Goal: Use online tool/utility: Use online tool/utility

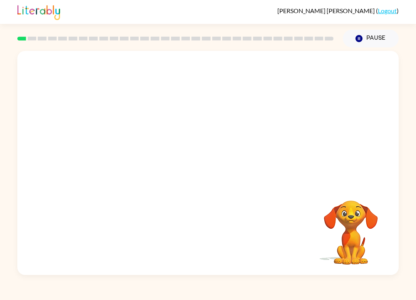
click at [369, 213] on video "Your browser must support playing .mp4 files to use Literably. Please try using…" at bounding box center [350, 226] width 77 height 77
click at [214, 157] on button "button" at bounding box center [207, 166] width 49 height 28
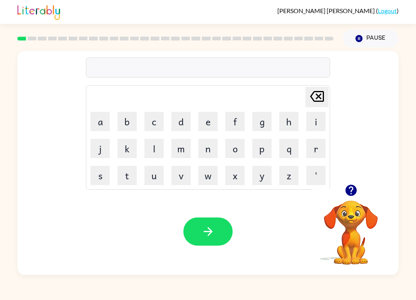
click at [103, 174] on button "s" at bounding box center [99, 175] width 19 height 19
click at [295, 121] on button "h" at bounding box center [288, 121] width 19 height 19
click at [159, 171] on button "u" at bounding box center [153, 175] width 19 height 19
click at [96, 173] on button "s" at bounding box center [99, 175] width 19 height 19
click at [289, 122] on button "h" at bounding box center [288, 121] width 19 height 19
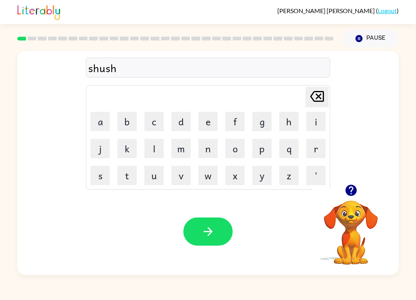
click at [218, 231] on button "button" at bounding box center [207, 231] width 49 height 28
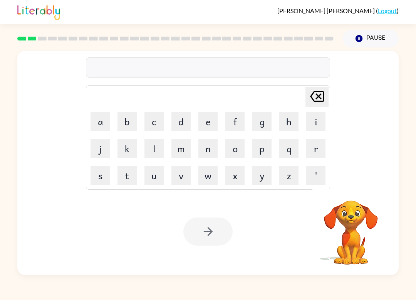
click at [104, 116] on button "a" at bounding box center [99, 121] width 19 height 19
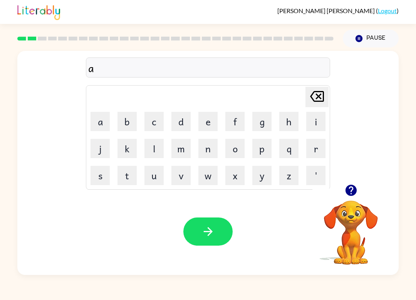
click at [266, 148] on button "p" at bounding box center [261, 148] width 19 height 19
click at [265, 149] on button "p" at bounding box center [261, 148] width 19 height 19
click at [208, 122] on button "e" at bounding box center [207, 121] width 19 height 19
click at [321, 150] on button "r" at bounding box center [315, 148] width 19 height 19
click at [104, 124] on button "a" at bounding box center [99, 121] width 19 height 19
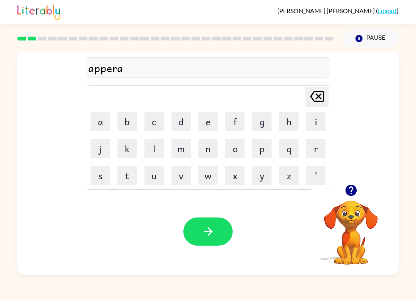
click at [213, 149] on button "n" at bounding box center [207, 148] width 19 height 19
click at [156, 121] on button "c" at bounding box center [153, 121] width 19 height 19
click at [209, 119] on button "e" at bounding box center [207, 121] width 19 height 19
click at [106, 172] on button "s" at bounding box center [99, 175] width 19 height 19
click at [211, 223] on button "button" at bounding box center [207, 231] width 49 height 28
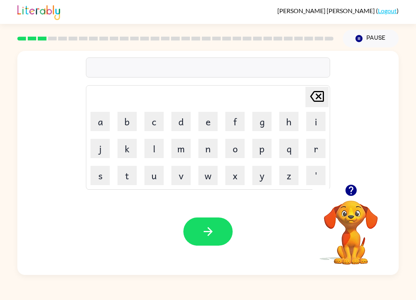
click at [316, 150] on button "r" at bounding box center [315, 148] width 19 height 19
click at [212, 123] on button "e" at bounding box center [207, 121] width 19 height 19
click at [104, 122] on button "a" at bounding box center [99, 121] width 19 height 19
click at [157, 147] on button "l" at bounding box center [153, 148] width 19 height 19
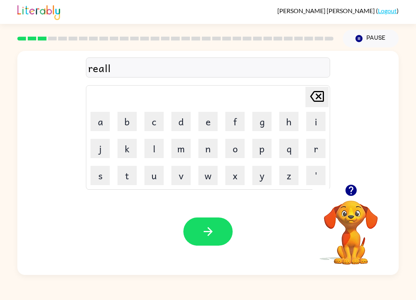
click at [315, 126] on button "i" at bounding box center [315, 121] width 19 height 19
click at [131, 173] on button "t" at bounding box center [126, 175] width 19 height 19
click at [263, 175] on button "y" at bounding box center [261, 175] width 19 height 19
click at [219, 227] on button "button" at bounding box center [207, 231] width 49 height 28
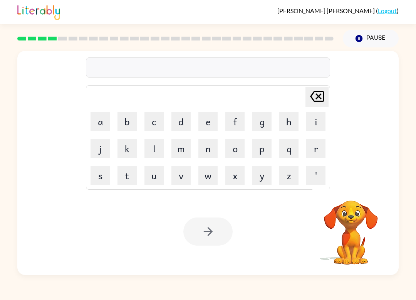
click at [201, 121] on button "e" at bounding box center [207, 121] width 19 height 19
click at [154, 152] on button "l" at bounding box center [153, 148] width 19 height 19
click at [319, 124] on button "i" at bounding box center [315, 121] width 19 height 19
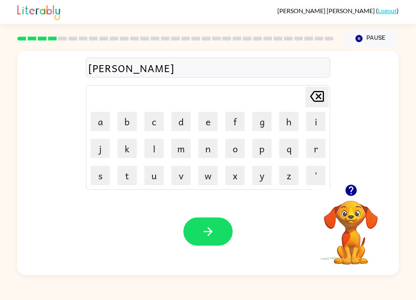
click at [187, 149] on button "m" at bounding box center [180, 148] width 19 height 19
click at [314, 123] on button "i" at bounding box center [315, 121] width 19 height 19
click at [214, 150] on button "n" at bounding box center [207, 148] width 19 height 19
click at [101, 121] on button "a" at bounding box center [99, 121] width 19 height 19
click at [125, 173] on button "t" at bounding box center [126, 175] width 19 height 19
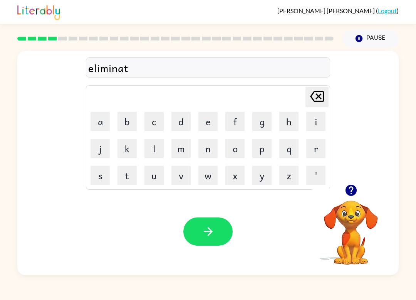
click at [208, 127] on button "e" at bounding box center [207, 121] width 19 height 19
click at [223, 231] on button "button" at bounding box center [207, 231] width 49 height 28
click at [186, 121] on button "d" at bounding box center [180, 121] width 19 height 19
click at [154, 176] on button "u" at bounding box center [153, 175] width 19 height 19
click at [270, 148] on button "p" at bounding box center [261, 148] width 19 height 19
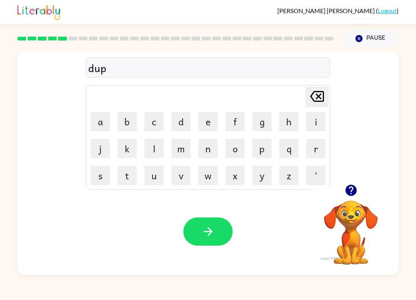
click at [156, 149] on button "l" at bounding box center [153, 148] width 19 height 19
click at [318, 122] on button "i" at bounding box center [315, 121] width 19 height 19
click at [158, 124] on button "c" at bounding box center [153, 121] width 19 height 19
click at [100, 122] on button "a" at bounding box center [99, 121] width 19 height 19
click at [124, 172] on button "t" at bounding box center [126, 175] width 19 height 19
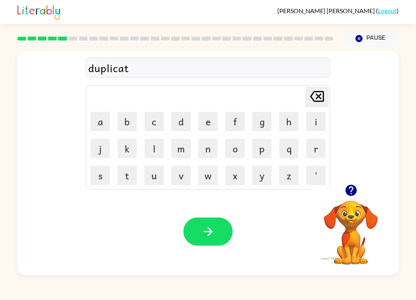
click at [204, 119] on button "e" at bounding box center [207, 121] width 19 height 19
click at [214, 232] on icon "button" at bounding box center [207, 231] width 13 height 13
click at [188, 176] on button "v" at bounding box center [180, 175] width 19 height 19
click at [99, 120] on button "a" at bounding box center [99, 121] width 19 height 19
click at [152, 126] on button "c" at bounding box center [153, 121] width 19 height 19
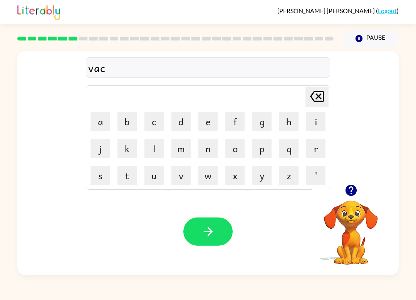
click at [106, 116] on button "a" at bounding box center [99, 121] width 19 height 19
click at [131, 175] on button "t" at bounding box center [126, 175] width 19 height 19
click at [319, 123] on button "i" at bounding box center [315, 121] width 19 height 19
click at [234, 143] on button "o" at bounding box center [234, 148] width 19 height 19
click at [209, 148] on button "n" at bounding box center [207, 148] width 19 height 19
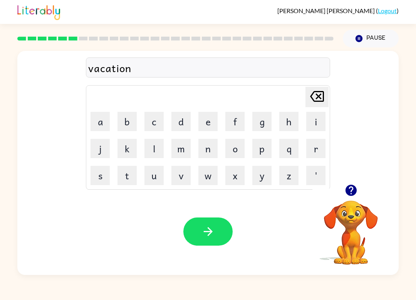
click at [212, 233] on icon "button" at bounding box center [207, 231] width 13 height 13
click at [259, 146] on button "p" at bounding box center [261, 148] width 19 height 19
click at [240, 148] on button "o" at bounding box center [234, 148] width 19 height 19
click at [183, 124] on button "d" at bounding box center [180, 121] width 19 height 19
click at [155, 150] on button "l" at bounding box center [153, 148] width 19 height 19
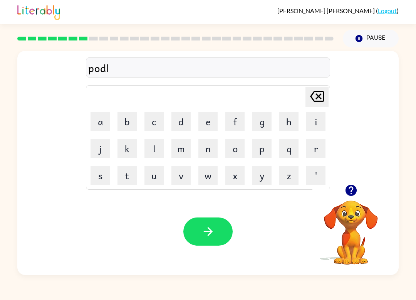
click at [211, 117] on button "e" at bounding box center [207, 121] width 19 height 19
click at [227, 232] on button "button" at bounding box center [207, 231] width 49 height 28
click at [256, 144] on button "p" at bounding box center [261, 148] width 19 height 19
click at [100, 122] on button "a" at bounding box center [99, 121] width 19 height 19
click at [315, 147] on button "r" at bounding box center [315, 148] width 19 height 19
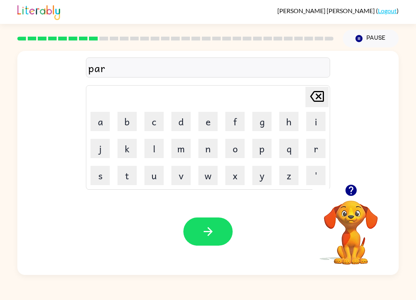
click at [124, 176] on button "t" at bounding box center [126, 175] width 19 height 19
click at [266, 168] on button "y" at bounding box center [261, 175] width 19 height 19
click at [265, 123] on button "g" at bounding box center [261, 121] width 19 height 19
click at [234, 145] on button "o" at bounding box center [234, 148] width 19 height 19
click at [100, 119] on button "a" at bounding box center [99, 121] width 19 height 19
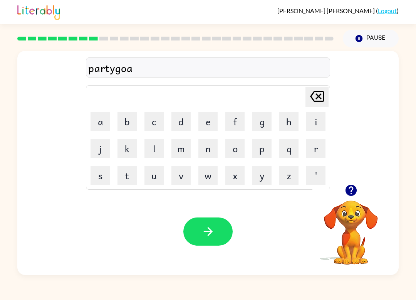
click at [152, 139] on button "l" at bounding box center [153, 148] width 19 height 19
click at [214, 228] on icon "button" at bounding box center [207, 231] width 13 height 13
click at [313, 152] on button "r" at bounding box center [315, 148] width 19 height 19
click at [213, 121] on button "e" at bounding box center [207, 121] width 19 height 19
click at [158, 123] on button "c" at bounding box center [153, 121] width 19 height 19
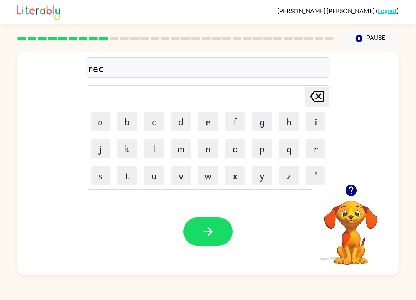
click at [107, 117] on button "a" at bounding box center [99, 121] width 19 height 19
click at [260, 147] on button "p" at bounding box center [261, 148] width 19 height 19
click at [128, 175] on button "t" at bounding box center [126, 175] width 19 height 19
click at [241, 150] on button "o" at bounding box center [234, 148] width 19 height 19
click at [318, 147] on button "r" at bounding box center [315, 148] width 19 height 19
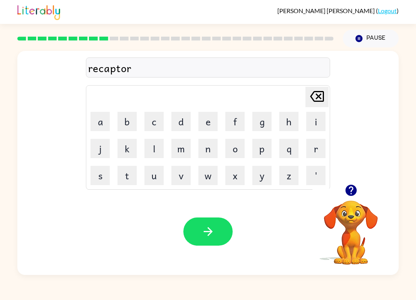
click at [216, 233] on button "button" at bounding box center [207, 231] width 49 height 28
click at [264, 147] on button "p" at bounding box center [261, 148] width 19 height 19
click at [322, 149] on button "r" at bounding box center [315, 148] width 19 height 19
click at [209, 122] on button "e" at bounding box center [207, 121] width 19 height 19
click at [207, 119] on button "e" at bounding box center [207, 121] width 19 height 19
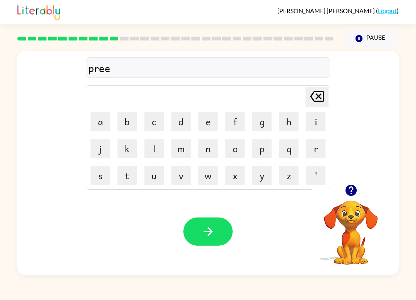
click at [321, 90] on icon "[PERSON_NAME] last character input" at bounding box center [317, 96] width 18 height 18
click at [104, 179] on button "s" at bounding box center [99, 175] width 19 height 19
click at [153, 119] on button "c" at bounding box center [153, 121] width 19 height 19
click at [288, 116] on button "h" at bounding box center [288, 121] width 19 height 19
click at [242, 151] on button "o" at bounding box center [234, 148] width 19 height 19
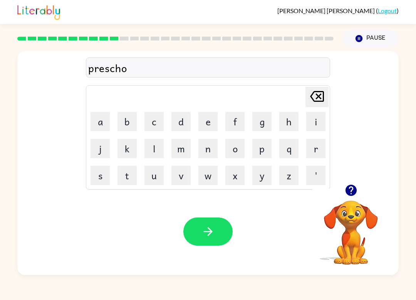
click at [238, 149] on button "o" at bounding box center [234, 148] width 19 height 19
click at [151, 146] on button "l" at bounding box center [153, 148] width 19 height 19
click at [221, 219] on button "button" at bounding box center [207, 231] width 49 height 28
click at [152, 120] on button "c" at bounding box center [153, 121] width 19 height 19
click at [317, 144] on button "r" at bounding box center [315, 148] width 19 height 19
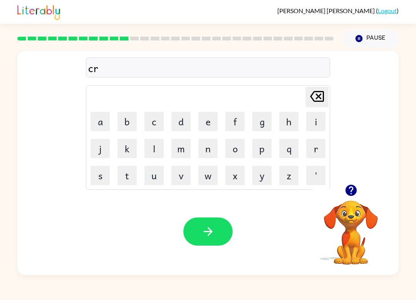
click at [106, 120] on button "a" at bounding box center [99, 121] width 19 height 19
click at [185, 173] on button "v" at bounding box center [180, 175] width 19 height 19
click at [208, 117] on button "e" at bounding box center [207, 121] width 19 height 19
click at [220, 245] on button "button" at bounding box center [207, 231] width 49 height 28
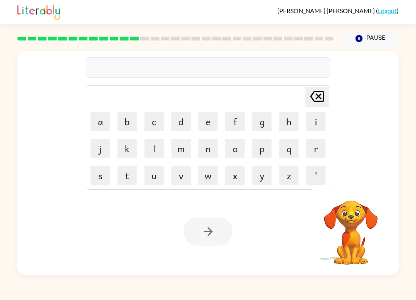
click at [180, 120] on button "d" at bounding box center [180, 121] width 19 height 19
click at [318, 120] on button "i" at bounding box center [315, 121] width 19 height 19
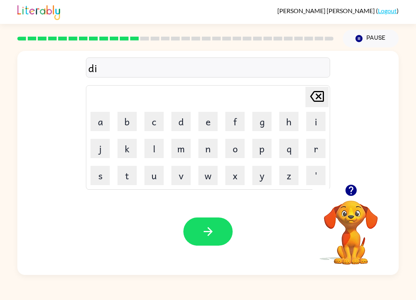
click at [159, 122] on button "c" at bounding box center [153, 121] width 19 height 19
click at [127, 170] on button "t" at bounding box center [126, 175] width 19 height 19
click at [101, 121] on button "a" at bounding box center [99, 121] width 19 height 19
click at [183, 116] on button "d" at bounding box center [180, 121] width 19 height 19
click at [206, 121] on button "e" at bounding box center [207, 121] width 19 height 19
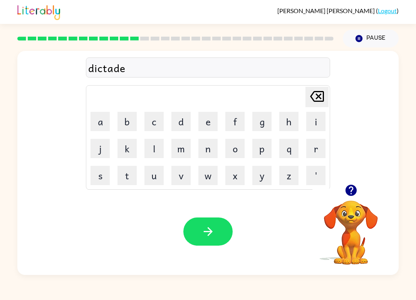
click at [216, 237] on button "button" at bounding box center [207, 231] width 49 height 28
click at [261, 152] on button "p" at bounding box center [261, 148] width 19 height 19
click at [106, 116] on button "a" at bounding box center [99, 121] width 19 height 19
click at [253, 295] on div "[PERSON_NAME] ( Logout ) Pause Pause pa Delete Delete last character input a b …" at bounding box center [208, 150] width 416 height 300
click at [359, 195] on button "button" at bounding box center [351, 190] width 20 height 20
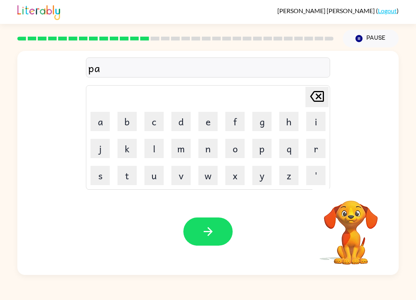
click at [261, 174] on button "y" at bounding box center [261, 175] width 19 height 19
click at [184, 147] on button "m" at bounding box center [180, 148] width 19 height 19
click at [104, 112] on button "a" at bounding box center [99, 121] width 19 height 19
click at [205, 144] on button "n" at bounding box center [207, 148] width 19 height 19
click at [134, 170] on button "t" at bounding box center [126, 175] width 19 height 19
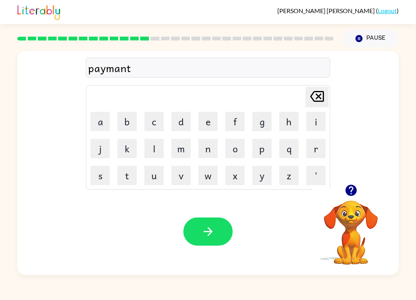
click at [204, 121] on button "e" at bounding box center [207, 121] width 19 height 19
click at [216, 243] on button "button" at bounding box center [207, 231] width 49 height 28
click at [176, 143] on button "m" at bounding box center [180, 148] width 19 height 19
click at [92, 112] on button "a" at bounding box center [99, 121] width 19 height 19
click at [241, 171] on button "x" at bounding box center [234, 175] width 19 height 19
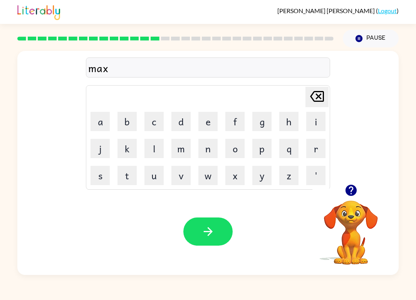
click at [317, 103] on icon "[PERSON_NAME] last character input" at bounding box center [317, 96] width 18 height 18
click at [264, 176] on button "y" at bounding box center [261, 175] width 19 height 19
click at [243, 146] on button "o" at bounding box center [234, 148] width 19 height 19
click at [317, 150] on button "r" at bounding box center [315, 148] width 19 height 19
click at [213, 230] on icon "button" at bounding box center [207, 231] width 13 height 13
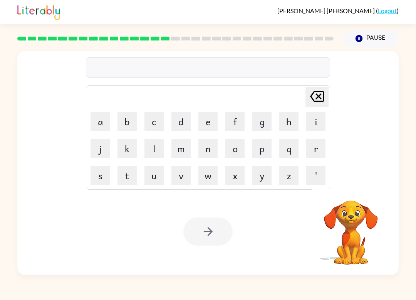
click at [101, 172] on button "s" at bounding box center [99, 175] width 19 height 19
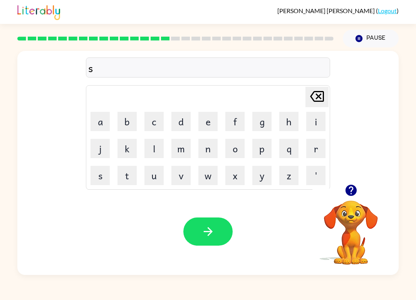
click at [266, 145] on button "p" at bounding box center [261, 148] width 19 height 19
click at [99, 118] on button "a" at bounding box center [99, 121] width 19 height 19
click at [315, 140] on button "r" at bounding box center [315, 148] width 19 height 19
click at [126, 147] on button "k" at bounding box center [126, 148] width 19 height 19
click at [221, 233] on button "button" at bounding box center [207, 231] width 49 height 28
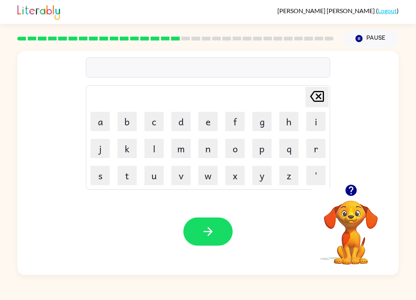
click at [287, 151] on button "q" at bounding box center [288, 148] width 19 height 19
click at [318, 106] on div "[PERSON_NAME] last character input" at bounding box center [317, 97] width 18 height 20
click at [262, 149] on button "p" at bounding box center [261, 148] width 19 height 19
click at [97, 112] on button "a" at bounding box center [99, 121] width 19 height 19
click at [155, 147] on button "l" at bounding box center [153, 148] width 19 height 19
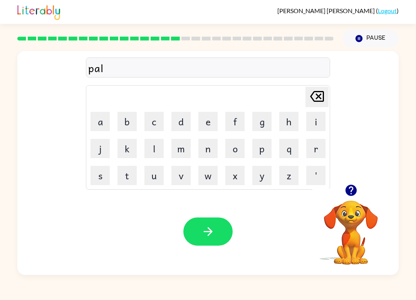
click at [155, 147] on button "l" at bounding box center [153, 148] width 19 height 19
click at [221, 228] on button "button" at bounding box center [207, 231] width 49 height 28
click at [357, 191] on icon "button" at bounding box center [350, 189] width 13 height 13
click at [97, 166] on button "s" at bounding box center [99, 175] width 19 height 19
click at [267, 150] on button "p" at bounding box center [261, 148] width 19 height 19
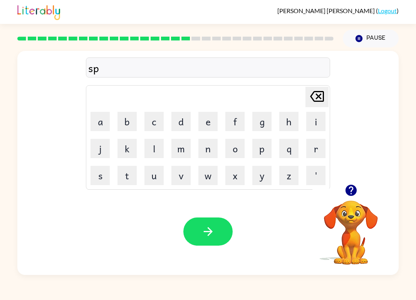
click at [315, 121] on button "i" at bounding box center [315, 121] width 19 height 19
click at [208, 148] on button "n" at bounding box center [207, 148] width 19 height 19
click at [308, 121] on button "i" at bounding box center [315, 121] width 19 height 19
click at [253, 121] on button "g" at bounding box center [261, 121] width 19 height 19
click at [211, 232] on icon "button" at bounding box center [207, 231] width 9 height 9
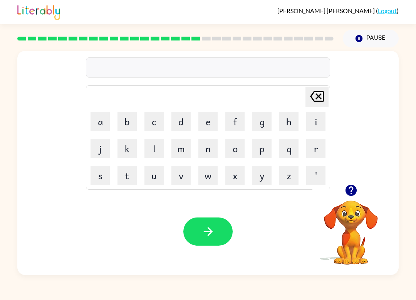
click at [262, 122] on button "g" at bounding box center [261, 121] width 19 height 19
click at [312, 150] on button "r" at bounding box center [315, 148] width 19 height 19
click at [151, 173] on button "u" at bounding box center [153, 175] width 19 height 19
click at [180, 151] on button "m" at bounding box center [180, 148] width 19 height 19
click at [260, 147] on button "p" at bounding box center [261, 148] width 19 height 19
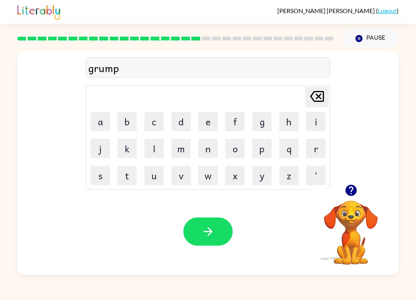
click at [308, 126] on button "i" at bounding box center [315, 121] width 19 height 19
click at [213, 122] on button "e" at bounding box center [207, 121] width 19 height 19
click at [101, 174] on button "s" at bounding box center [99, 175] width 19 height 19
click at [127, 174] on button "t" at bounding box center [126, 175] width 19 height 19
click at [204, 229] on icon "button" at bounding box center [207, 231] width 13 height 13
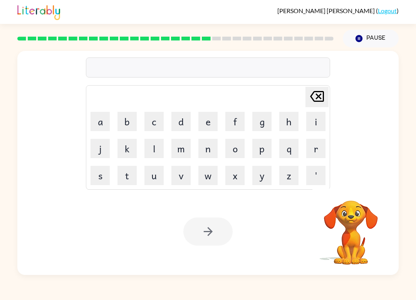
click at [321, 117] on button "i" at bounding box center [315, 121] width 19 height 19
click at [203, 141] on button "n" at bounding box center [207, 148] width 19 height 19
click at [152, 130] on button "c" at bounding box center [153, 121] width 19 height 19
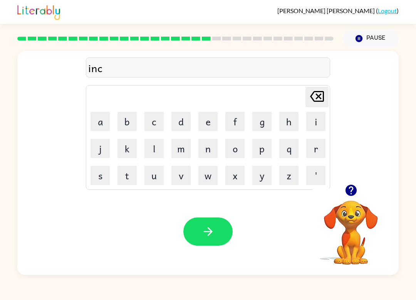
click at [316, 149] on button "r" at bounding box center [315, 148] width 19 height 19
click at [208, 125] on button "e" at bounding box center [207, 121] width 19 height 19
click at [189, 118] on button "d" at bounding box center [180, 121] width 19 height 19
click at [317, 114] on button "i" at bounding box center [315, 121] width 19 height 19
click at [134, 124] on button "b" at bounding box center [126, 121] width 19 height 19
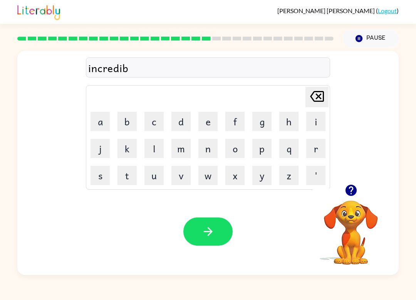
click at [153, 150] on button "l" at bounding box center [153, 148] width 19 height 19
click at [213, 119] on button "e" at bounding box center [207, 121] width 19 height 19
click at [230, 239] on button "button" at bounding box center [207, 231] width 49 height 28
click at [151, 151] on button "l" at bounding box center [153, 148] width 19 height 19
click at [320, 122] on button "i" at bounding box center [315, 121] width 19 height 19
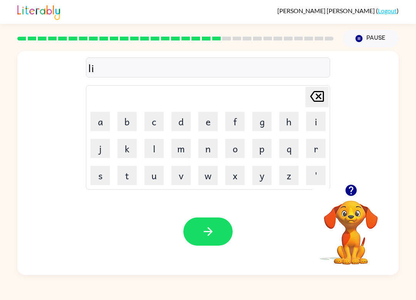
click at [107, 169] on button "s" at bounding box center [99, 175] width 19 height 19
click at [211, 128] on button "e" at bounding box center [207, 121] width 19 height 19
click at [208, 148] on button "n" at bounding box center [207, 148] width 19 height 19
click at [128, 182] on button "t" at bounding box center [126, 175] width 19 height 19
click at [210, 231] on icon "button" at bounding box center [207, 231] width 9 height 9
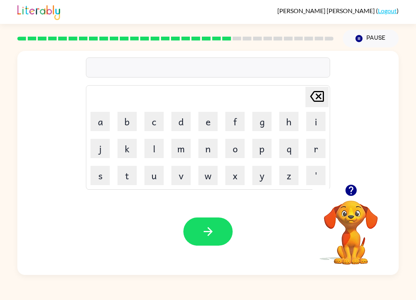
click at [350, 190] on icon "button" at bounding box center [350, 189] width 11 height 11
click at [217, 145] on button "n" at bounding box center [207, 148] width 19 height 19
click at [233, 149] on button "o" at bounding box center [234, 148] width 19 height 19
click at [130, 121] on button "b" at bounding box center [126, 121] width 19 height 19
click at [311, 121] on button "i" at bounding box center [315, 121] width 19 height 19
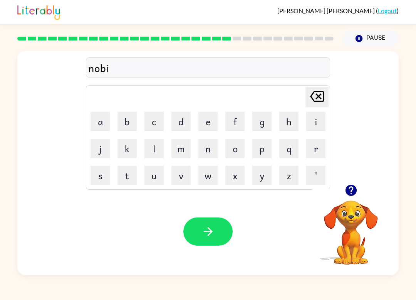
click at [198, 154] on button "n" at bounding box center [207, 148] width 19 height 19
click at [105, 122] on button "a" at bounding box center [99, 121] width 19 height 19
click at [128, 169] on button "t" at bounding box center [126, 175] width 19 height 19
click at [211, 122] on button "e" at bounding box center [207, 121] width 19 height 19
click at [209, 240] on button "button" at bounding box center [207, 231] width 49 height 28
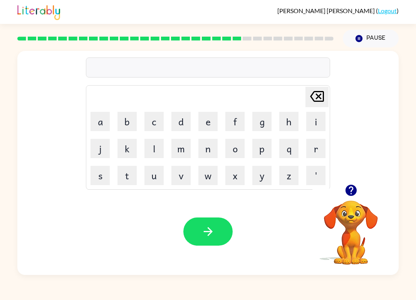
click at [101, 177] on button "s" at bounding box center [99, 175] width 19 height 19
click at [121, 172] on button "t" at bounding box center [126, 175] width 19 height 19
click at [106, 122] on button "a" at bounding box center [99, 121] width 19 height 19
click at [213, 149] on button "n" at bounding box center [207, 148] width 19 height 19
click at [206, 123] on button "e" at bounding box center [207, 121] width 19 height 19
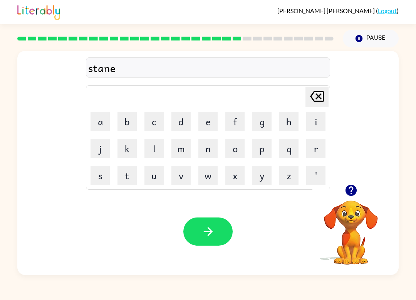
click at [211, 235] on icon "button" at bounding box center [207, 231] width 13 height 13
click at [204, 176] on button "w" at bounding box center [207, 175] width 19 height 19
click at [237, 149] on button "o" at bounding box center [234, 148] width 19 height 19
click at [315, 149] on button "r" at bounding box center [315, 148] width 19 height 19
click at [184, 123] on button "d" at bounding box center [180, 121] width 19 height 19
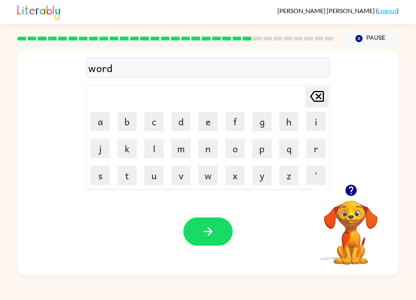
click at [318, 117] on button "i" at bounding box center [315, 121] width 19 height 19
click at [218, 218] on button "button" at bounding box center [207, 231] width 49 height 28
click at [308, 147] on button "r" at bounding box center [315, 148] width 19 height 19
click at [210, 121] on button "e" at bounding box center [207, 121] width 19 height 19
click at [106, 121] on button "a" at bounding box center [99, 121] width 19 height 19
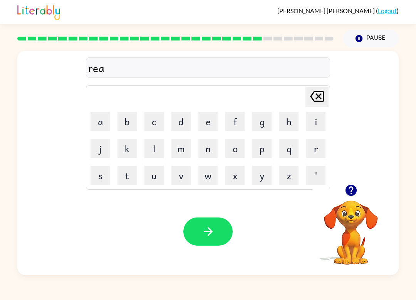
click at [154, 146] on button "l" at bounding box center [153, 148] width 19 height 19
click at [98, 121] on button "a" at bounding box center [99, 121] width 19 height 19
click at [124, 174] on button "t" at bounding box center [126, 175] width 19 height 19
click at [203, 121] on button "e" at bounding box center [207, 121] width 19 height 19
click at [189, 116] on button "d" at bounding box center [180, 121] width 19 height 19
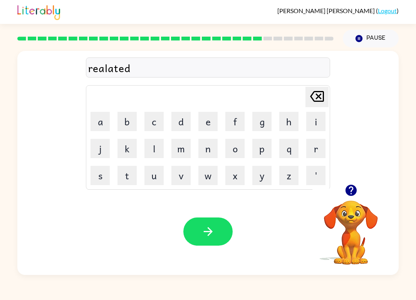
click at [212, 233] on icon "button" at bounding box center [207, 231] width 13 height 13
click at [351, 193] on icon "button" at bounding box center [350, 189] width 11 height 11
click at [126, 149] on button "k" at bounding box center [126, 148] width 19 height 19
click at [316, 126] on button "i" at bounding box center [315, 121] width 19 height 19
click at [211, 117] on button "e" at bounding box center [207, 121] width 19 height 19
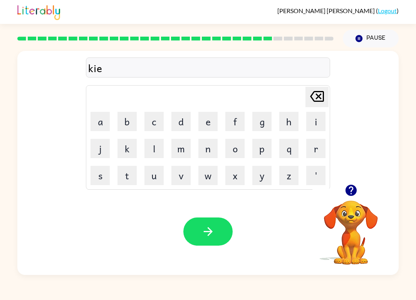
click at [203, 151] on button "n" at bounding box center [207, 148] width 19 height 19
click at [209, 234] on icon "button" at bounding box center [207, 231] width 9 height 9
click at [187, 121] on button "d" at bounding box center [180, 121] width 19 height 19
click at [211, 122] on button "e" at bounding box center [207, 121] width 19 height 19
click at [265, 149] on button "p" at bounding box center [261, 148] width 19 height 19
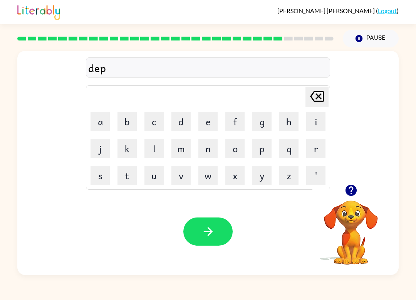
click at [100, 119] on button "a" at bounding box center [99, 121] width 19 height 19
click at [308, 147] on button "r" at bounding box center [315, 148] width 19 height 19
click at [180, 152] on button "m" at bounding box center [180, 148] width 19 height 19
click at [210, 116] on button "e" at bounding box center [207, 121] width 19 height 19
click at [216, 147] on button "n" at bounding box center [207, 148] width 19 height 19
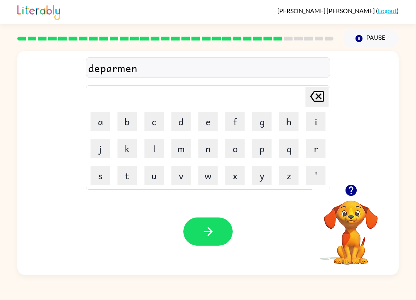
click at [131, 175] on button "t" at bounding box center [126, 175] width 19 height 19
click at [211, 233] on icon "button" at bounding box center [207, 231] width 9 height 9
click at [104, 176] on button "s" at bounding box center [99, 175] width 19 height 19
click at [154, 144] on button "l" at bounding box center [153, 148] width 19 height 19
click at [317, 121] on button "i" at bounding box center [315, 121] width 19 height 19
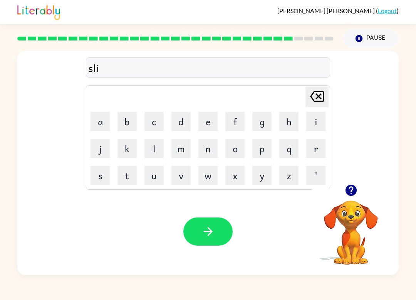
click at [125, 173] on button "t" at bounding box center [126, 175] width 19 height 19
click at [203, 117] on button "e" at bounding box center [207, 121] width 19 height 19
click at [222, 244] on button "button" at bounding box center [207, 231] width 49 height 28
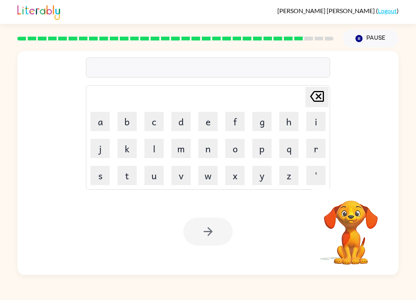
click at [155, 174] on button "u" at bounding box center [153, 175] width 19 height 19
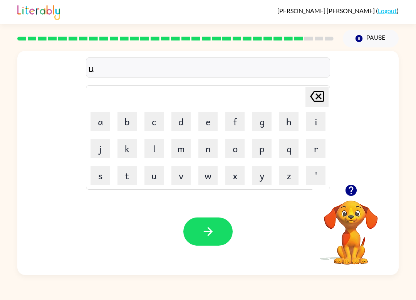
click at [208, 147] on button "n" at bounding box center [207, 148] width 19 height 19
click at [318, 120] on button "i" at bounding box center [315, 121] width 19 height 19
click at [186, 181] on button "v" at bounding box center [180, 175] width 19 height 19
click at [208, 119] on button "e" at bounding box center [207, 121] width 19 height 19
click at [101, 176] on button "s" at bounding box center [99, 175] width 19 height 19
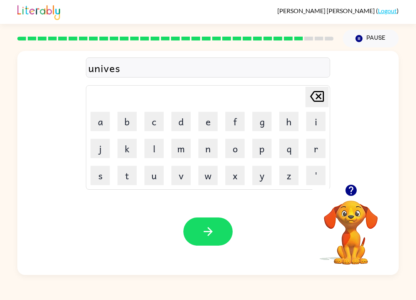
click at [100, 121] on button "a" at bounding box center [99, 121] width 19 height 19
click at [158, 150] on button "l" at bounding box center [153, 148] width 19 height 19
click at [216, 220] on button "button" at bounding box center [207, 231] width 49 height 28
click at [96, 174] on button "s" at bounding box center [99, 175] width 19 height 19
click at [238, 153] on button "o" at bounding box center [234, 148] width 19 height 19
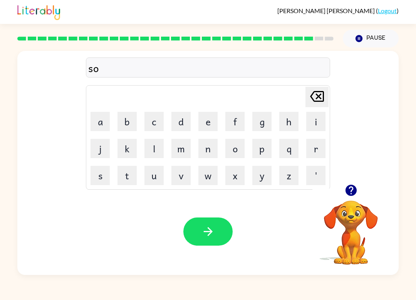
click at [180, 181] on button "v" at bounding box center [180, 175] width 19 height 19
click at [211, 125] on button "e" at bounding box center [207, 121] width 19 height 19
click at [313, 152] on button "r" at bounding box center [315, 148] width 19 height 19
click at [211, 179] on button "w" at bounding box center [207, 175] width 19 height 19
click at [292, 119] on button "h" at bounding box center [288, 121] width 19 height 19
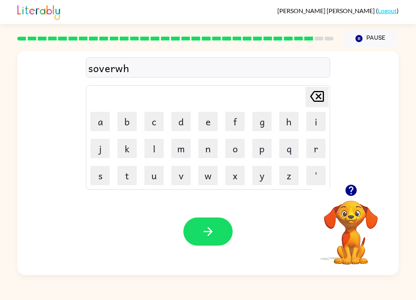
click at [208, 124] on button "e" at bounding box center [207, 121] width 19 height 19
click at [320, 147] on button "r" at bounding box center [315, 148] width 19 height 19
click at [207, 124] on button "e" at bounding box center [207, 121] width 19 height 19
click at [211, 235] on icon "button" at bounding box center [207, 231] width 13 height 13
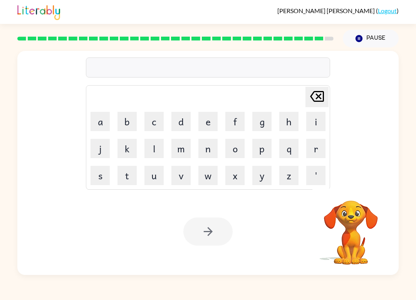
click at [324, 124] on button "i" at bounding box center [315, 121] width 19 height 19
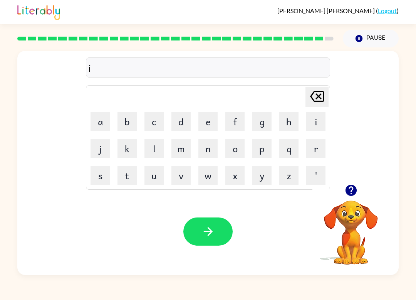
click at [207, 150] on button "n" at bounding box center [207, 148] width 19 height 19
click at [158, 121] on button "c" at bounding box center [153, 121] width 19 height 19
click at [235, 152] on button "o" at bounding box center [234, 148] width 19 height 19
click at [152, 182] on button "u" at bounding box center [153, 175] width 19 height 19
click at [214, 143] on button "n" at bounding box center [207, 148] width 19 height 19
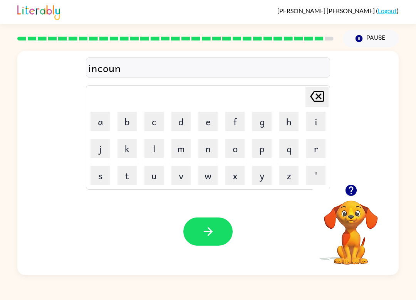
click at [122, 176] on button "t" at bounding box center [126, 175] width 19 height 19
click at [206, 122] on button "e" at bounding box center [207, 121] width 19 height 19
click at [312, 147] on button "r" at bounding box center [315, 148] width 19 height 19
click at [215, 240] on button "button" at bounding box center [207, 231] width 49 height 28
